Goal: Task Accomplishment & Management: Use online tool/utility

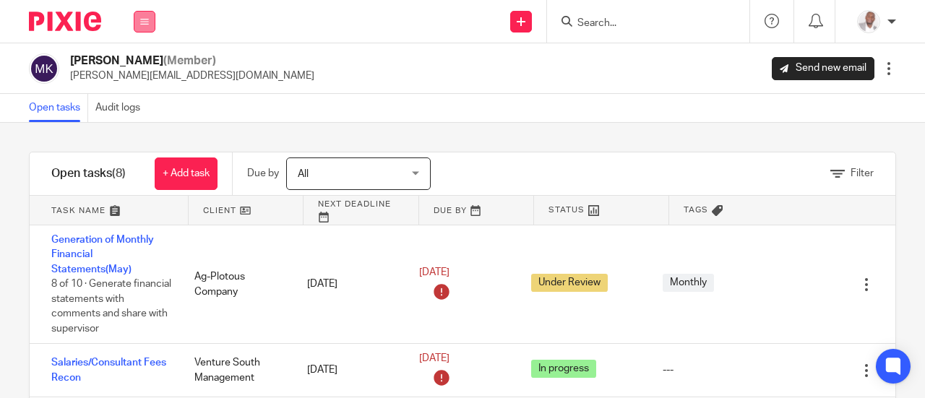
click at [142, 18] on icon at bounding box center [144, 21] width 9 height 9
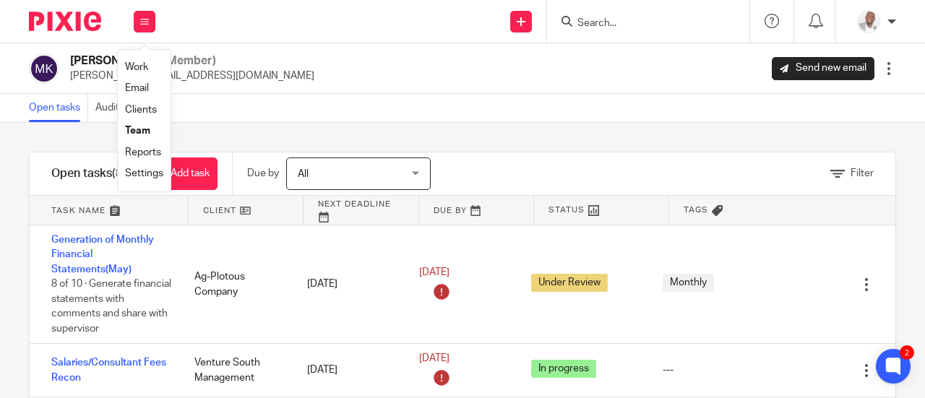
click at [139, 69] on link "Work" at bounding box center [136, 67] width 23 height 10
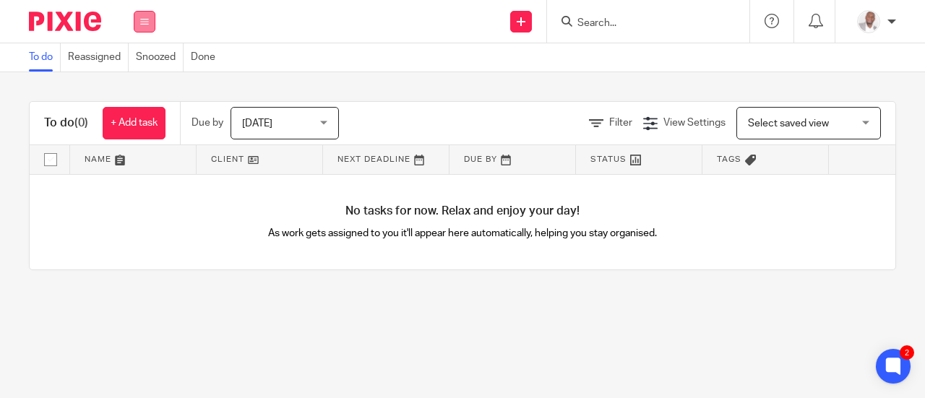
click at [142, 18] on icon at bounding box center [144, 21] width 9 height 9
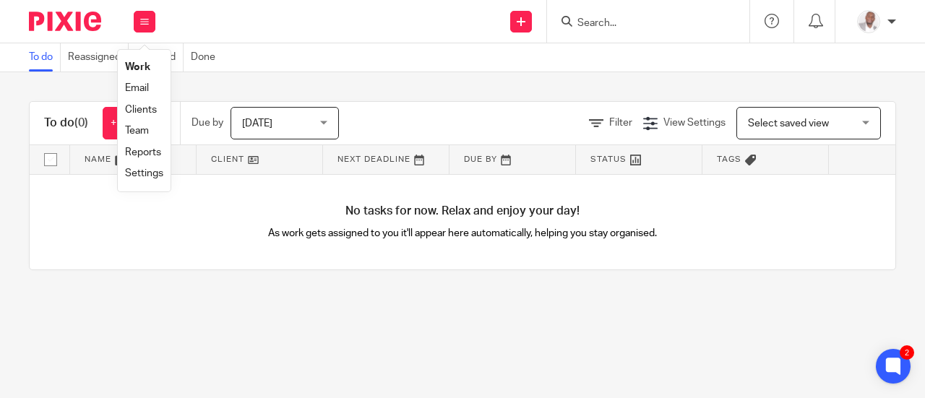
click at [142, 132] on link "Team" at bounding box center [137, 131] width 24 height 10
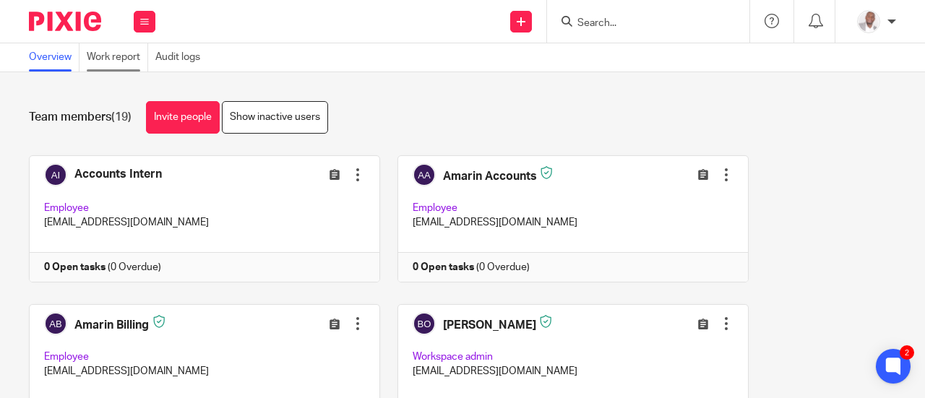
click at [114, 56] on link "Work report" at bounding box center [117, 57] width 61 height 28
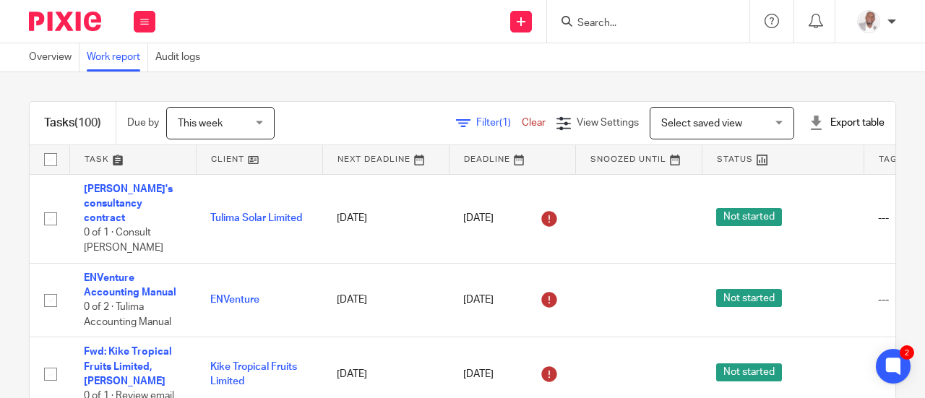
click at [830, 121] on div "Export table" at bounding box center [847, 123] width 76 height 14
click at [789, 177] on link "Excel spreadsheet" at bounding box center [810, 176] width 84 height 10
